Goal: Transaction & Acquisition: Purchase product/service

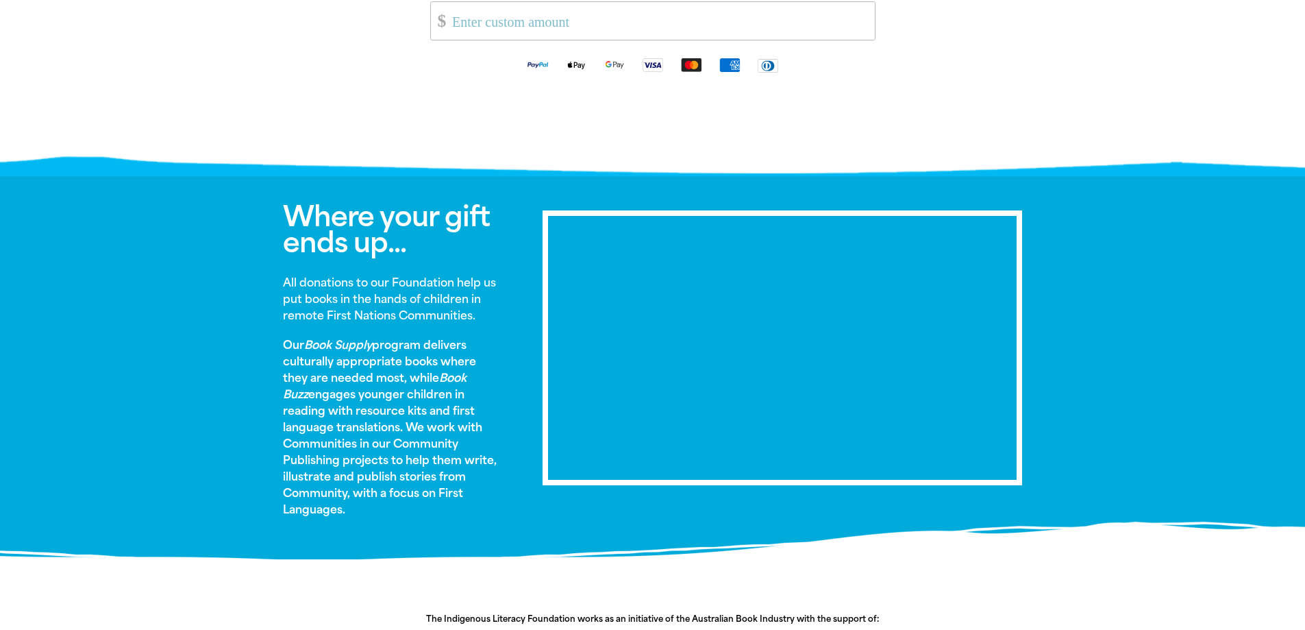
scroll to position [548, 0]
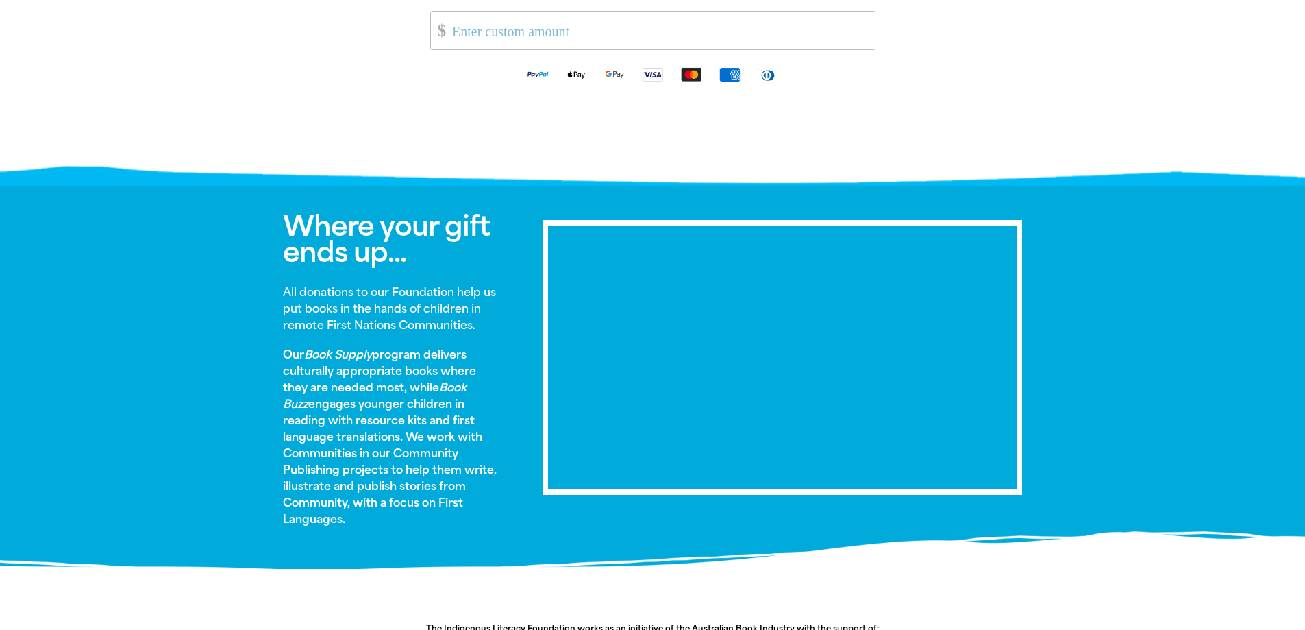
click at [381, 303] on strong "All donations to our Foundation help us put books in the hands of children in r…" at bounding box center [389, 309] width 213 height 46
click at [365, 290] on strong "All donations to our Foundation help us put books in the hands of children in r…" at bounding box center [389, 309] width 213 height 46
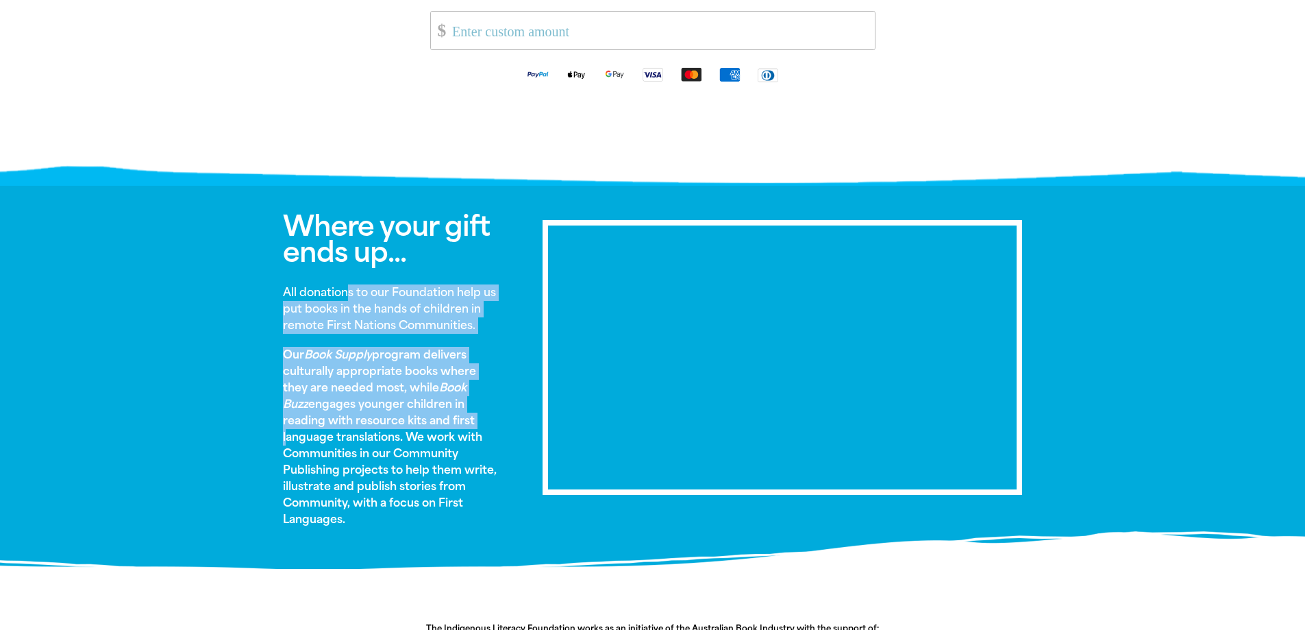
drag, startPoint x: 349, startPoint y: 293, endPoint x: 431, endPoint y: 418, distance: 149.0
click at [431, 418] on div "Where your gift ends up... All donations to our Foundation help us put books in…" at bounding box center [392, 377] width 260 height 328
drag, startPoint x: 330, startPoint y: 390, endPoint x: 334, endPoint y: 382, distance: 8.9
click at [330, 389] on p "Our Book Supply program delivers culturally appropriate books where they are ne…" at bounding box center [392, 437] width 219 height 181
click at [339, 358] on em "Book Supply" at bounding box center [338, 354] width 68 height 13
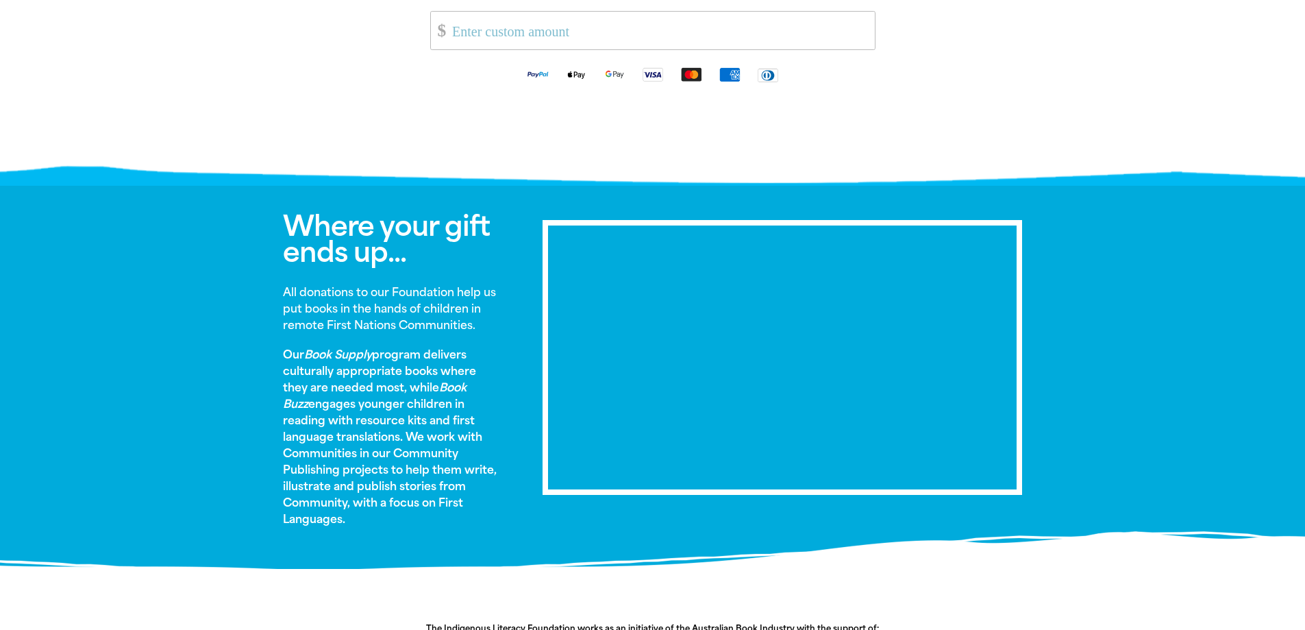
click at [328, 306] on strong "All donations to our Foundation help us put books in the hands of children in r…" at bounding box center [389, 309] width 213 height 46
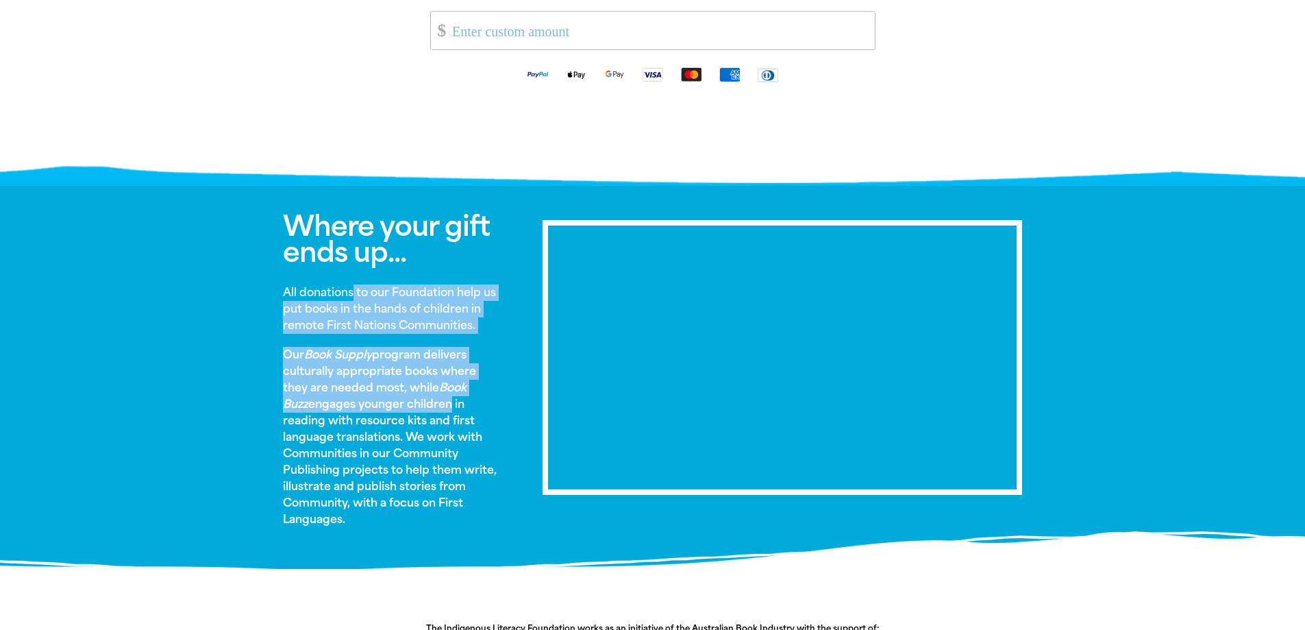
drag, startPoint x: 354, startPoint y: 286, endPoint x: 394, endPoint y: 387, distance: 108.5
click at [418, 398] on div "Where your gift ends up... All donations to our Foundation help us put books in…" at bounding box center [392, 377] width 260 height 328
click at [394, 387] on p "Our Book Supply program delivers culturally appropriate books where they are ne…" at bounding box center [392, 437] width 219 height 181
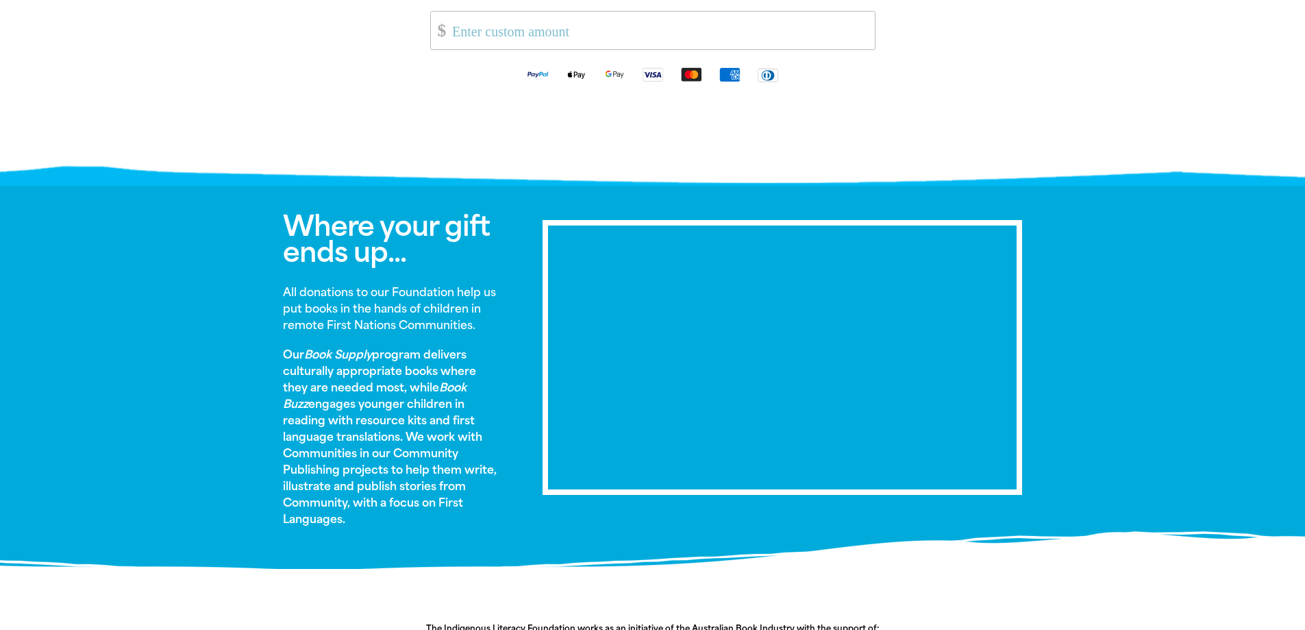
click at [376, 383] on p "Our Book Supply program delivers culturally appropriate books where they are ne…" at bounding box center [392, 437] width 219 height 181
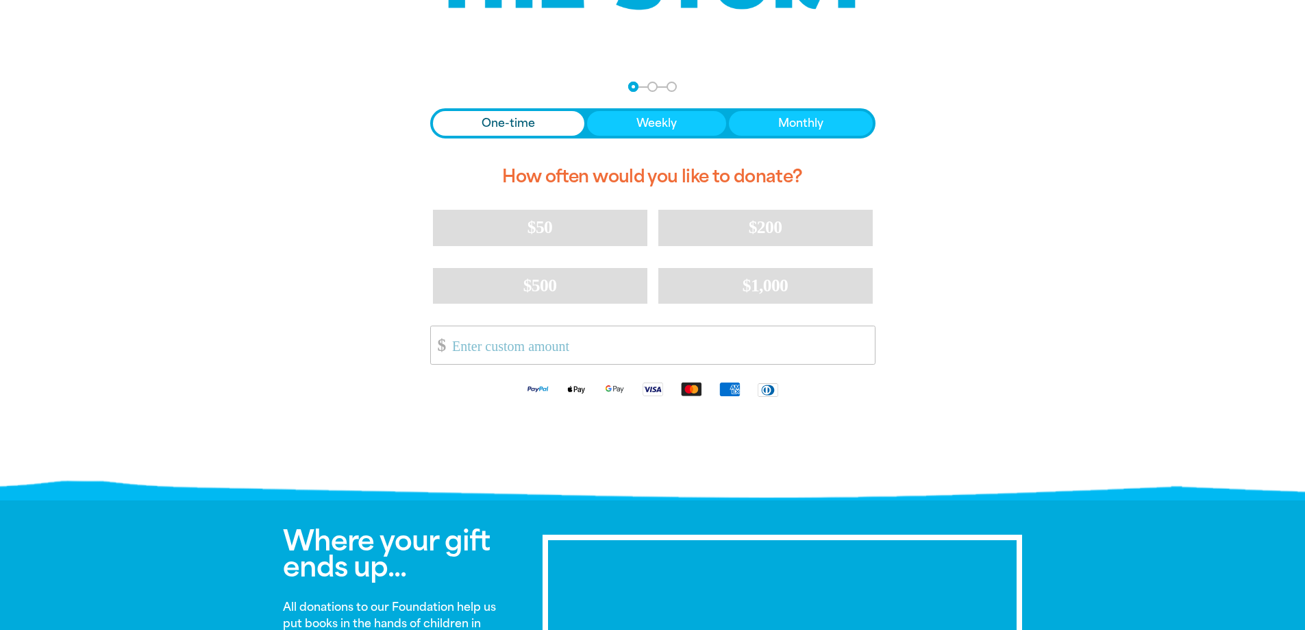
scroll to position [0, 0]
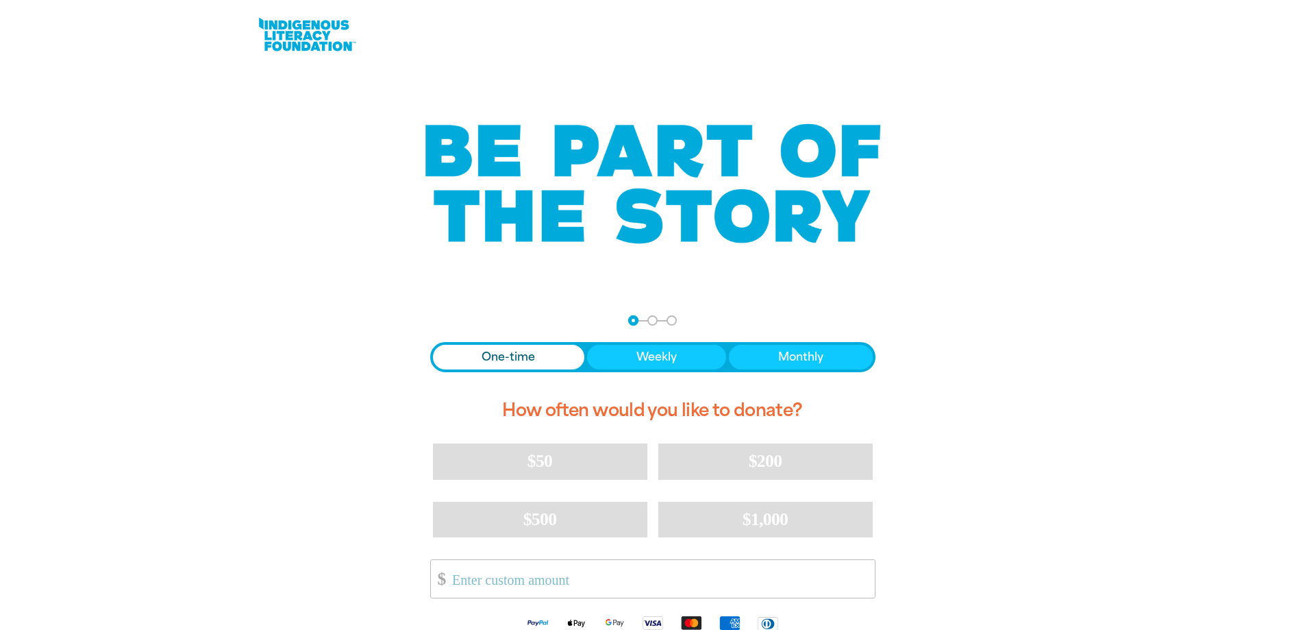
click at [311, 32] on link at bounding box center [307, 35] width 103 height 42
